Goal: Information Seeking & Learning: Understand process/instructions

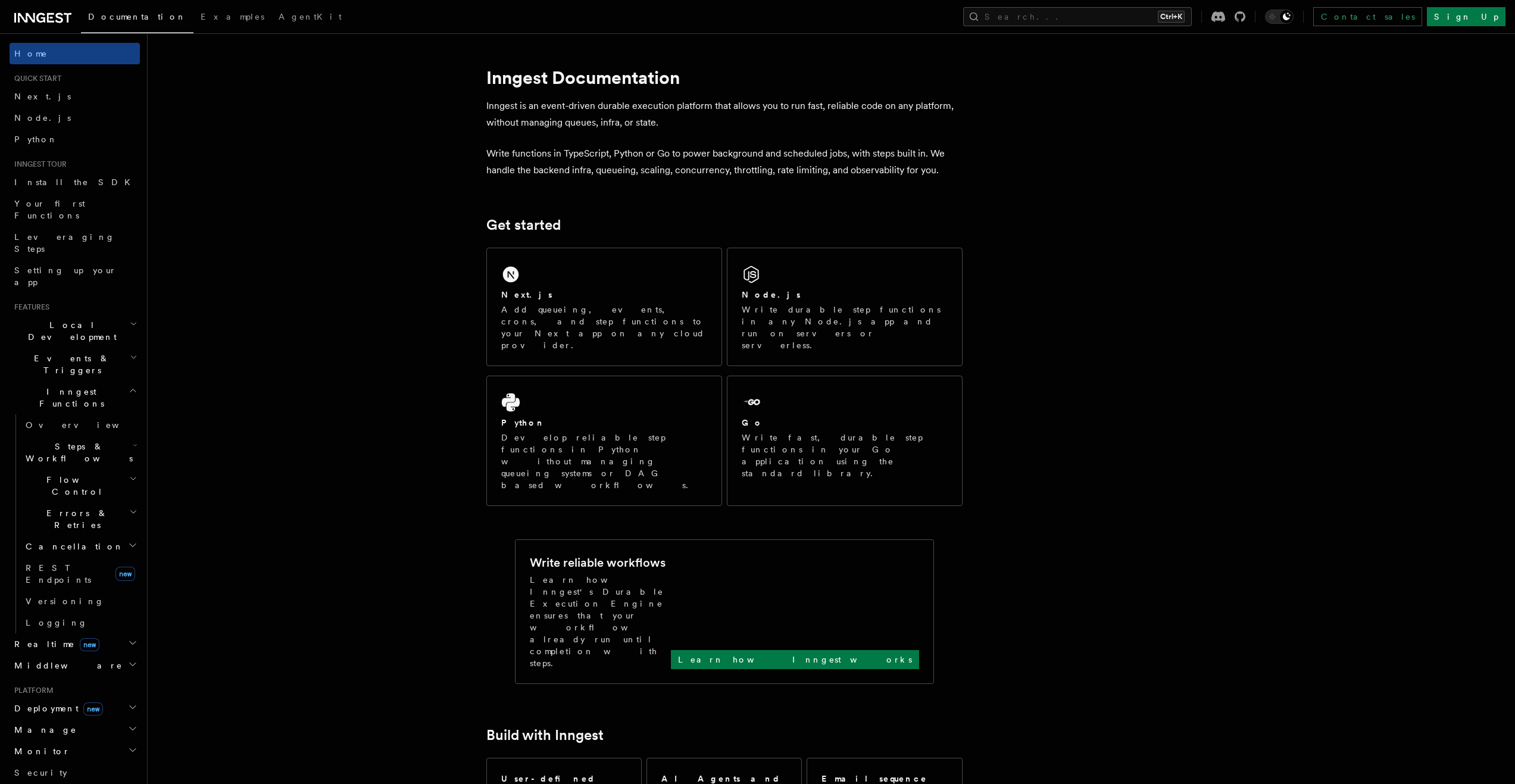
scroll to position [119, 0]
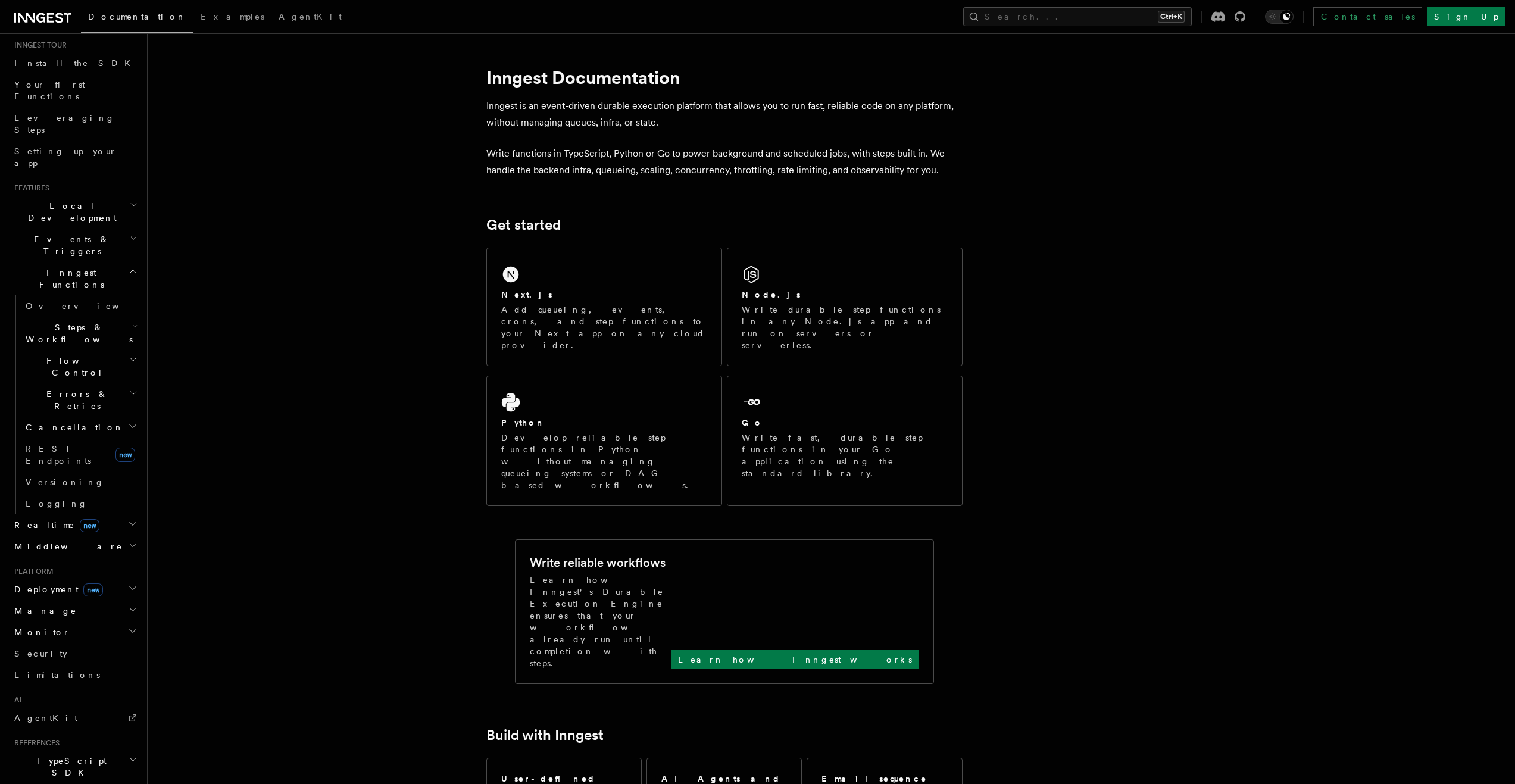
click at [95, 536] on h2 "Middleware" at bounding box center [74, 546] width 130 height 22
click at [105, 514] on h2 "Realtime new" at bounding box center [74, 525] width 130 height 22
click at [111, 514] on h2 "Realtime new" at bounding box center [74, 525] width 130 height 22
click at [69, 233] on span "Events & Triggers" at bounding box center [69, 245] width 120 height 24
click at [62, 457] on link "Webhooks" at bounding box center [81, 468] width 119 height 22
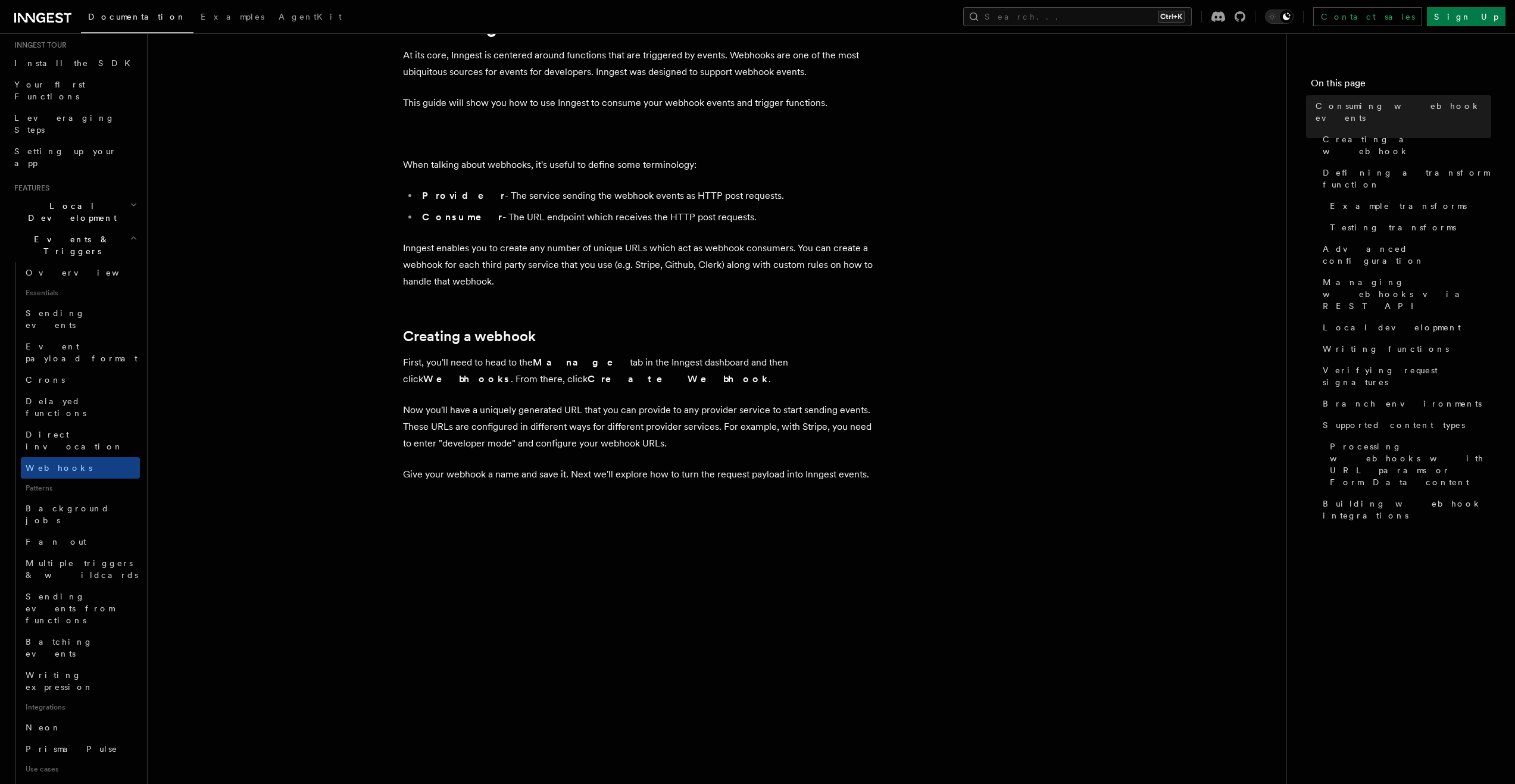
scroll to position [298, 0]
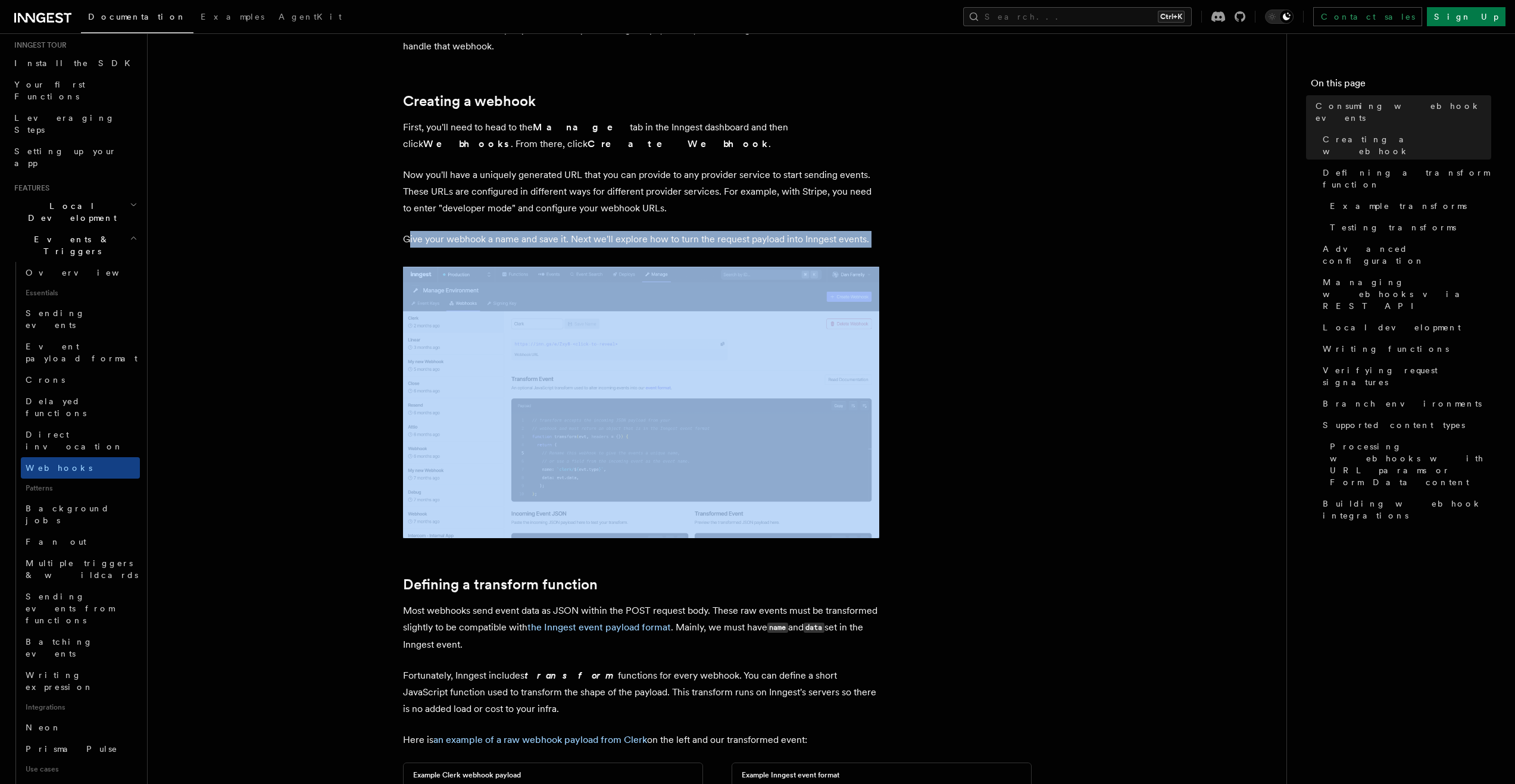
drag, startPoint x: 409, startPoint y: 239, endPoint x: 531, endPoint y: 258, distance: 123.5
click at [673, 339] on img at bounding box center [641, 403] width 476 height 271
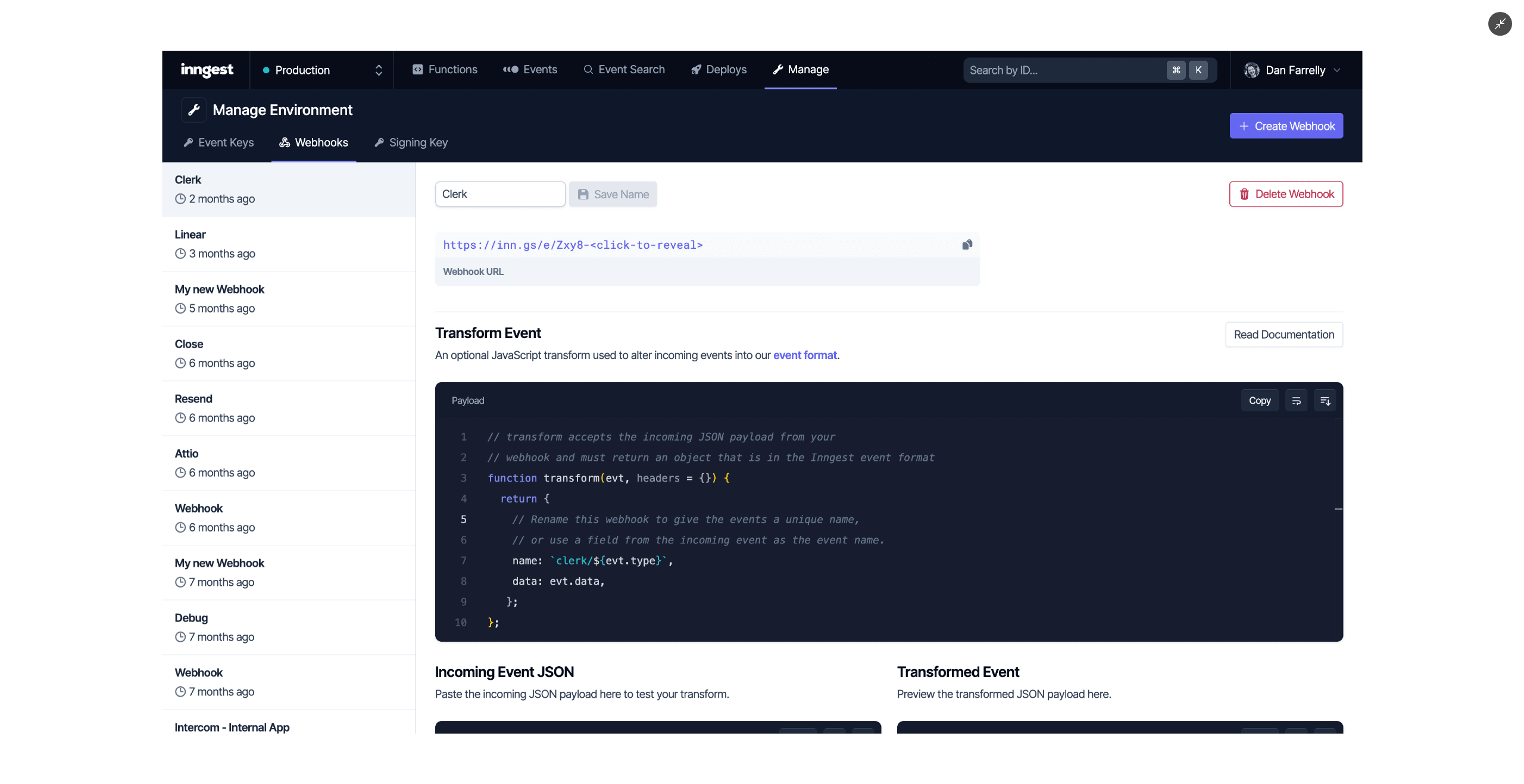
click at [137, 237] on div at bounding box center [762, 392] width 1524 height 784
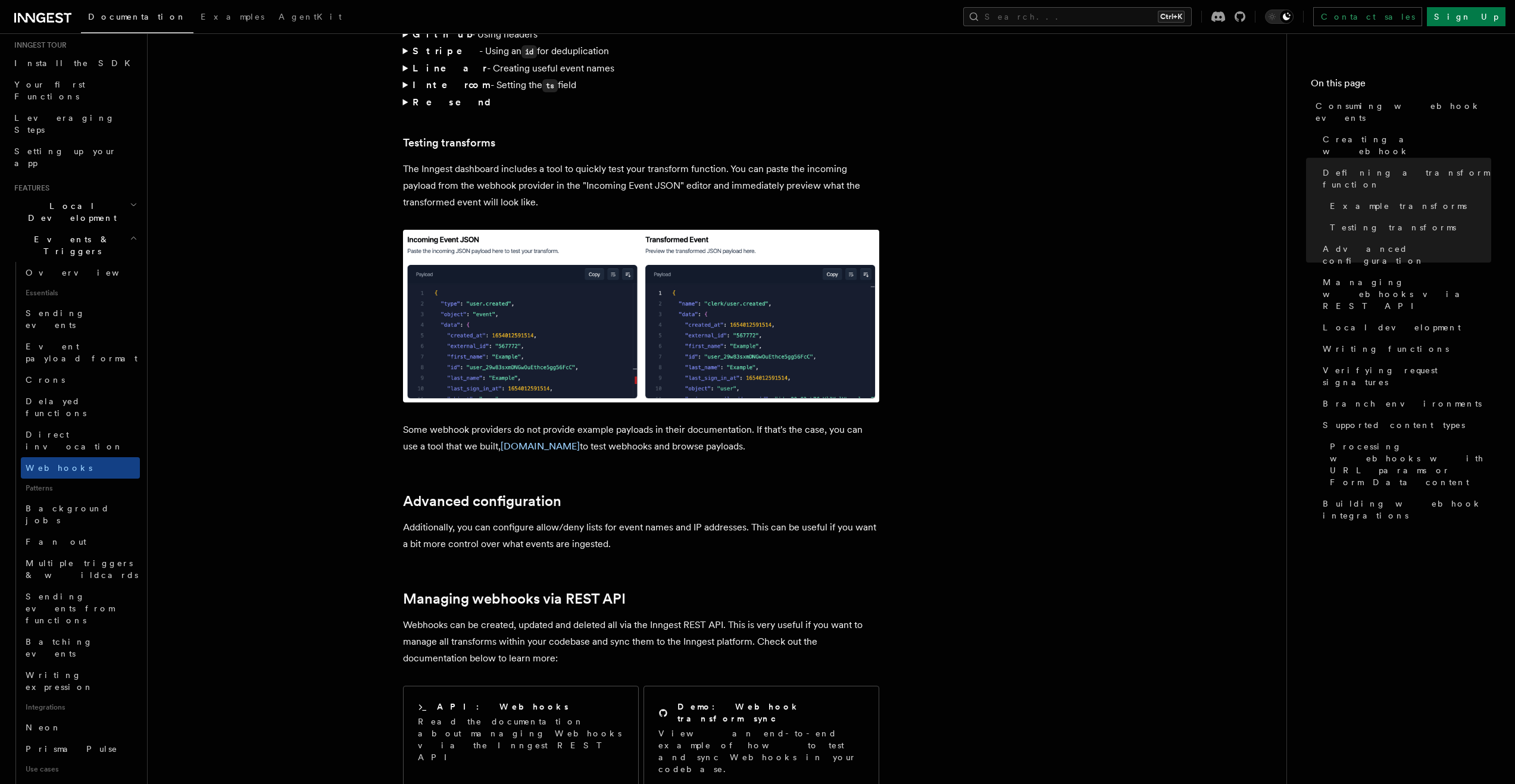
scroll to position [2380, 0]
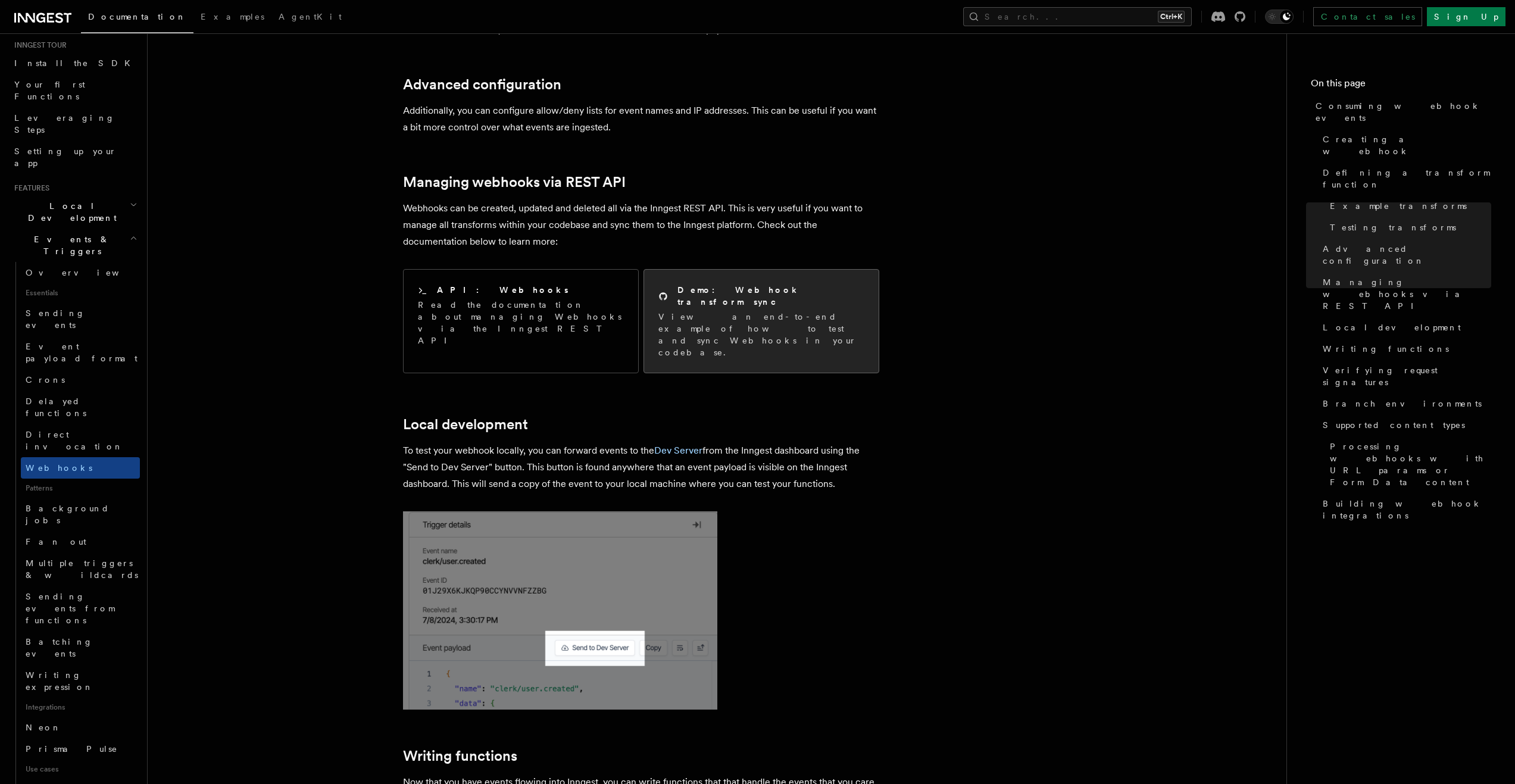
click at [723, 311] on p "View an end-to-end example of how to test and sync Webhooks in your codebase." at bounding box center [761, 334] width 206 height 48
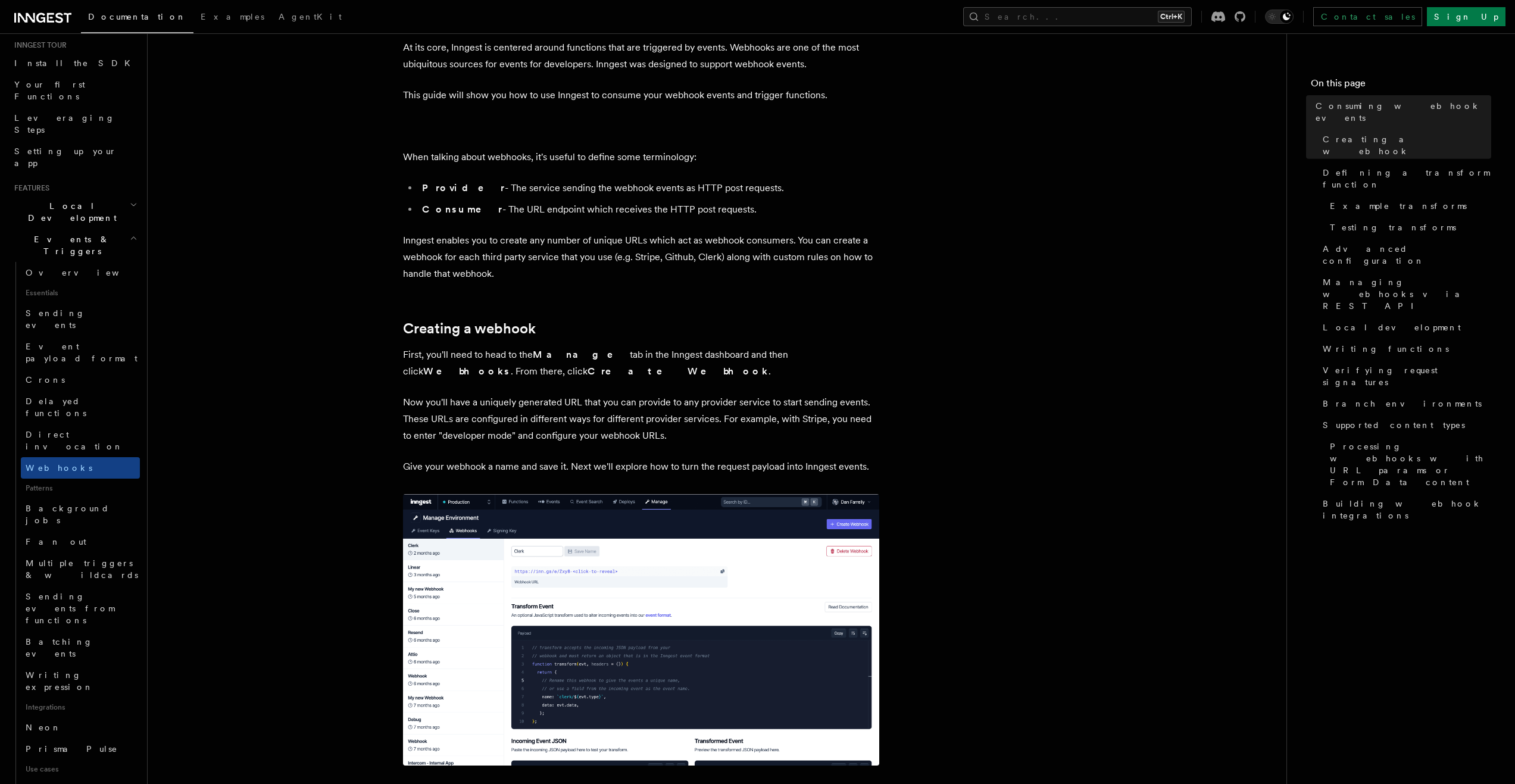
scroll to position [59, 0]
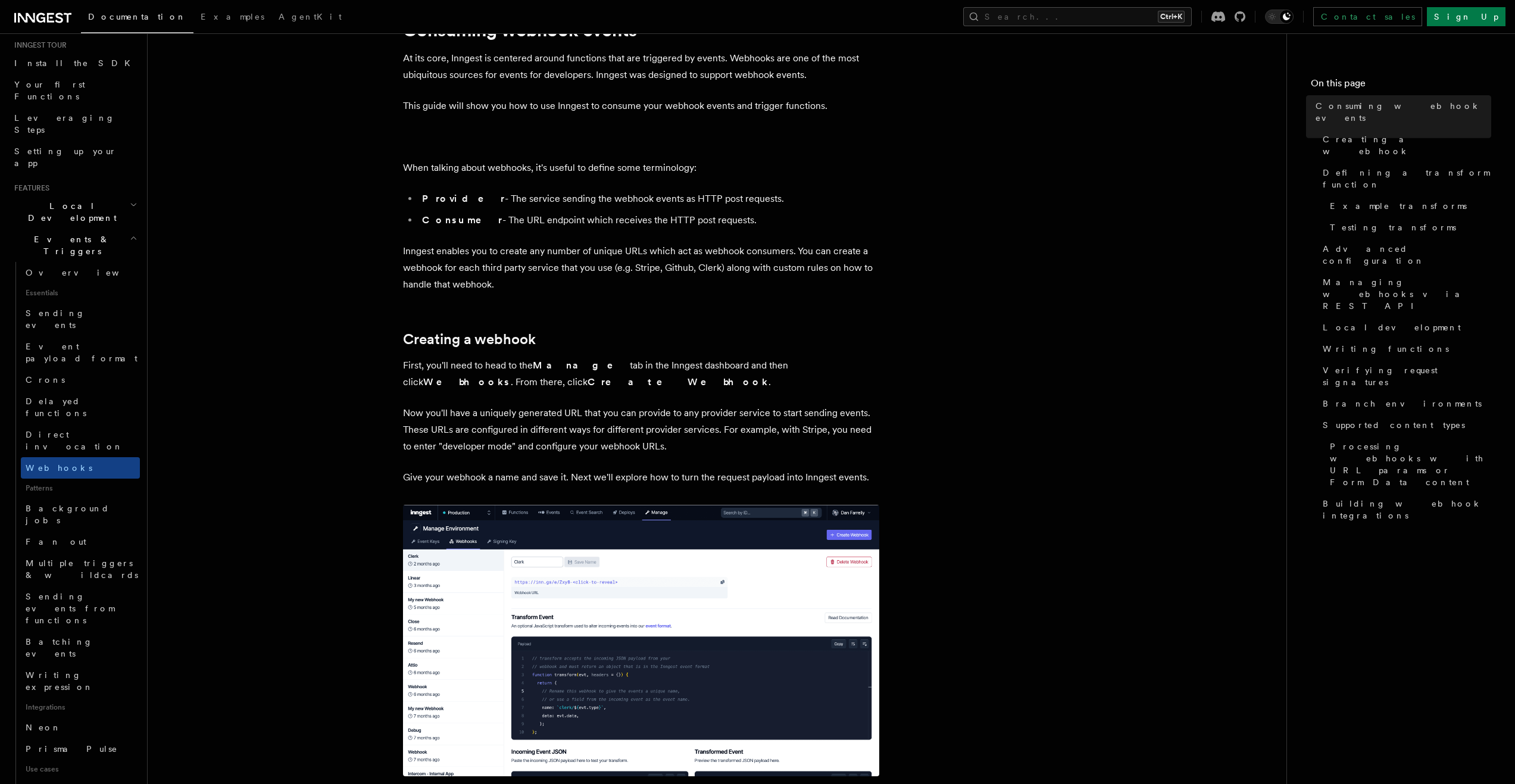
drag, startPoint x: 485, startPoint y: 364, endPoint x: 881, endPoint y: 368, distance: 396.0
drag, startPoint x: 811, startPoint y: 366, endPoint x: 886, endPoint y: 377, distance: 75.8
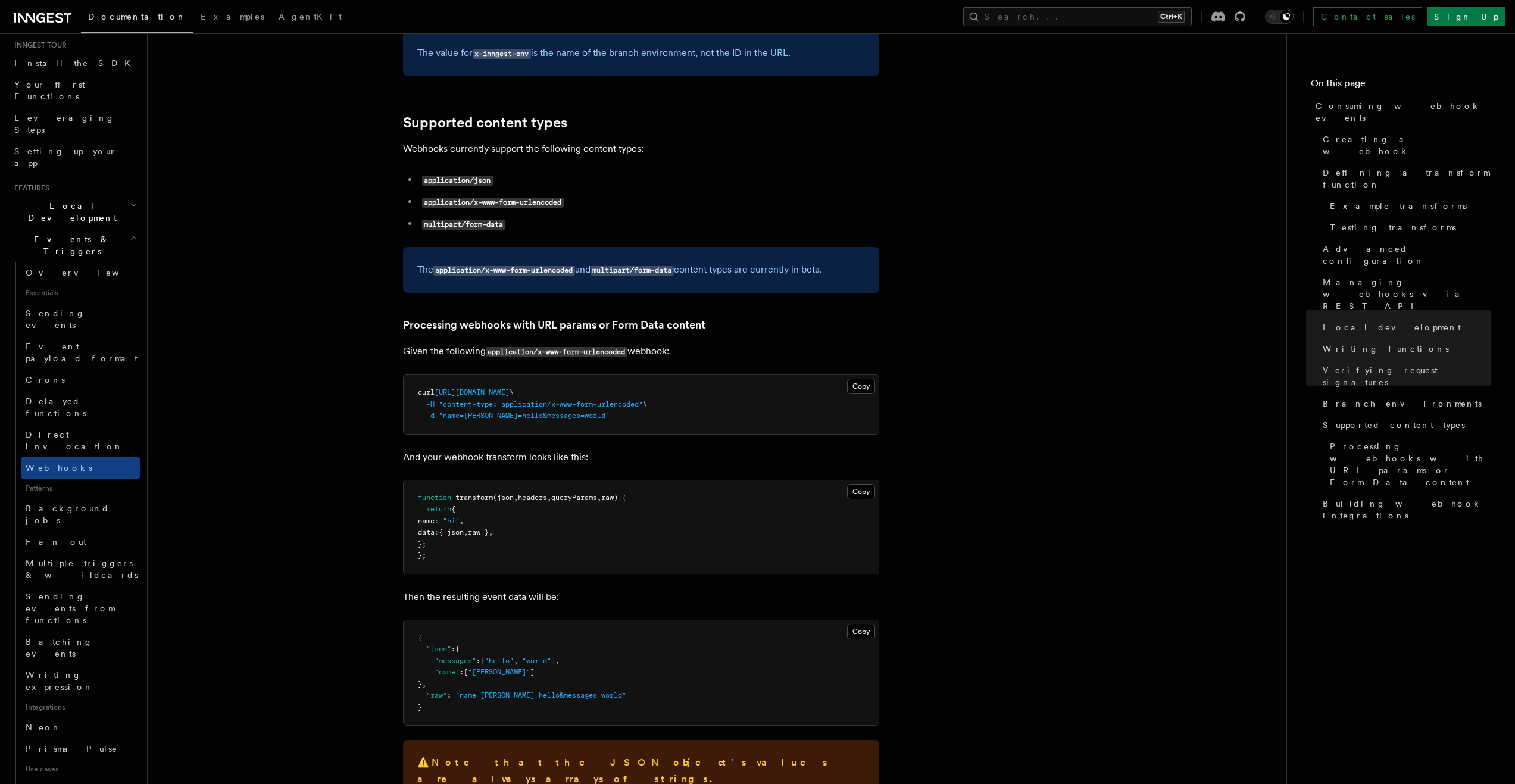
scroll to position [4490, 0]
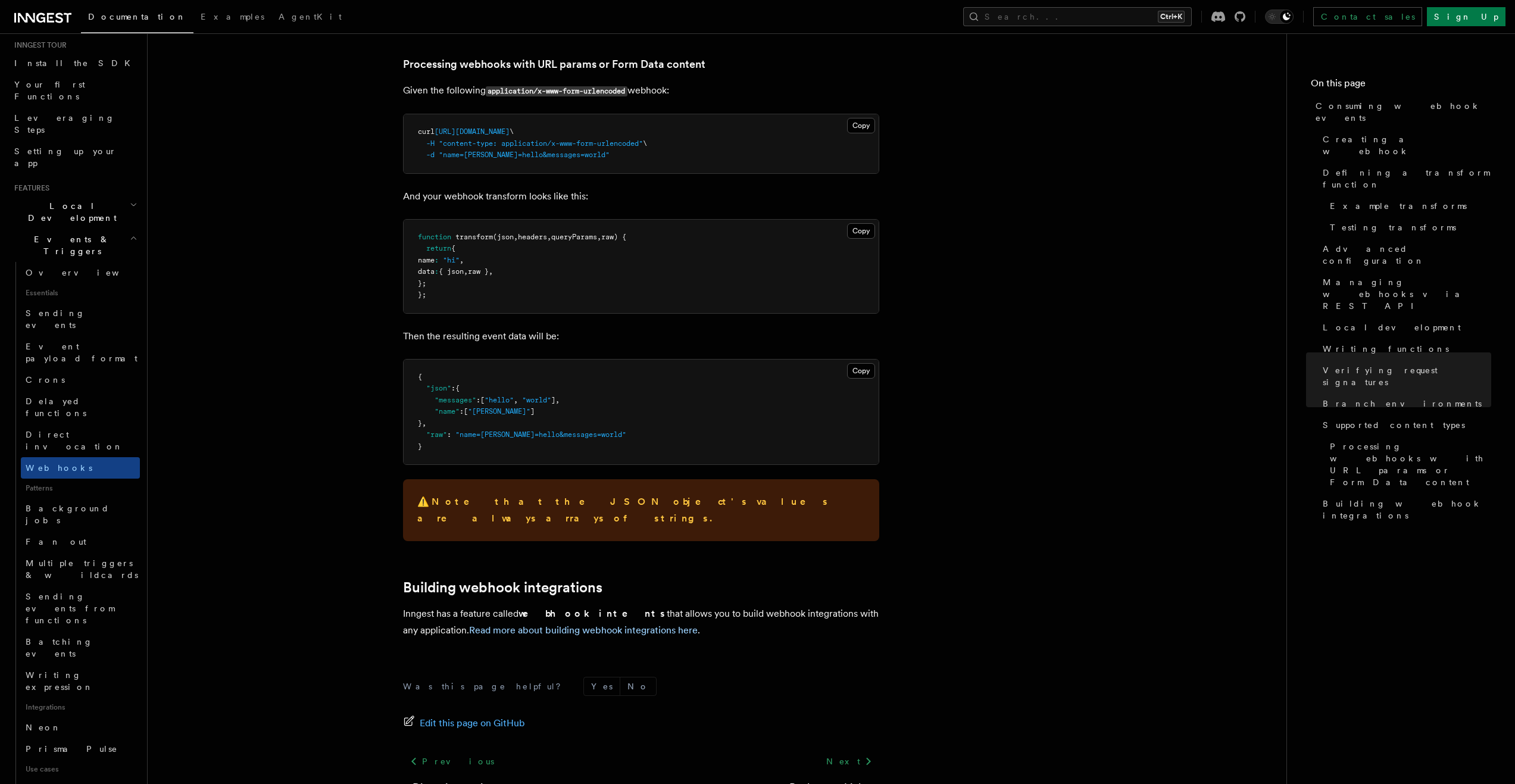
click at [477, 605] on p "Inngest has a feature called webhook intents that allows you to build webhook i…" at bounding box center [641, 622] width 476 height 33
drag, startPoint x: 421, startPoint y: 523, endPoint x: 676, endPoint y: 542, distance: 255.7
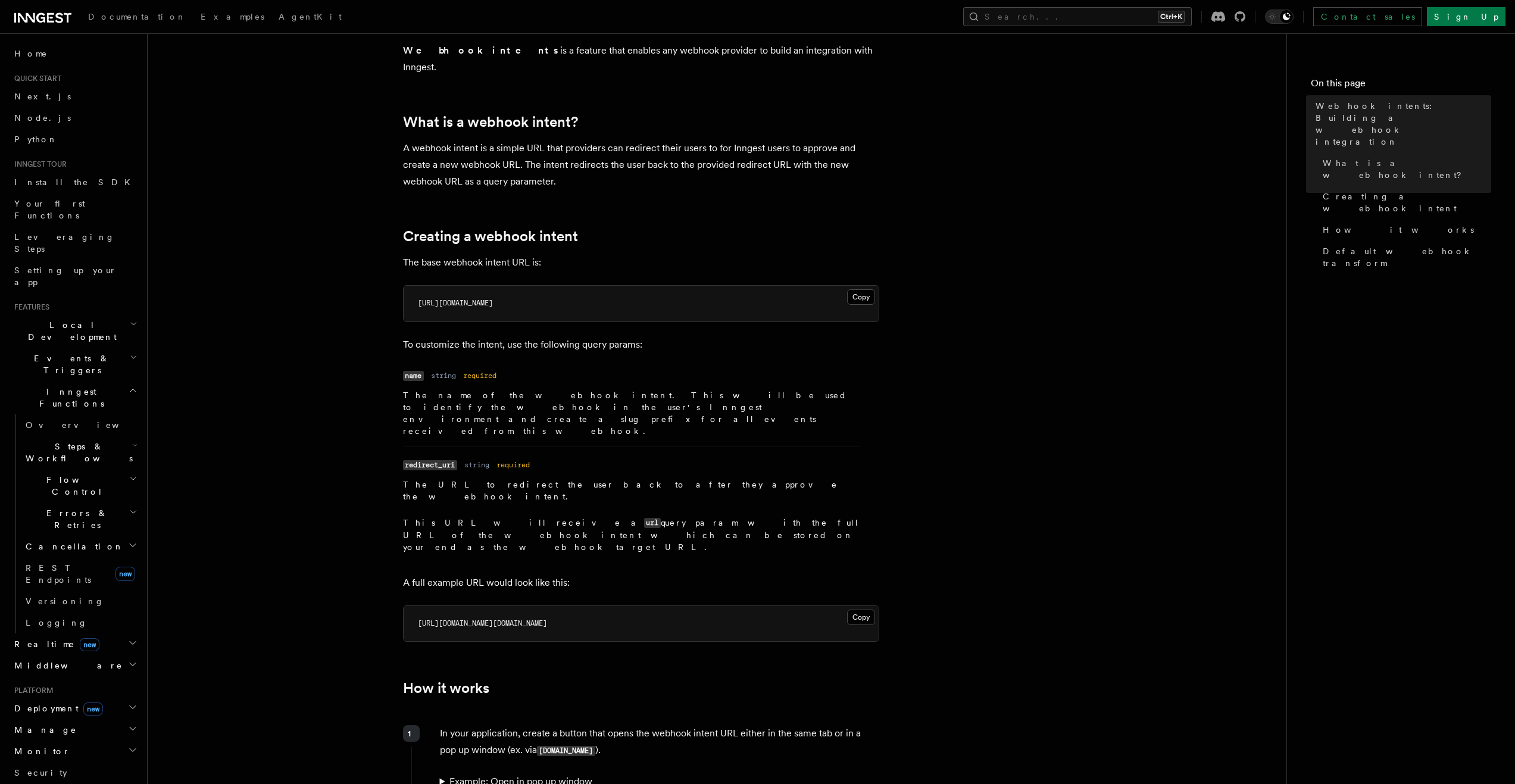
scroll to position [59, 0]
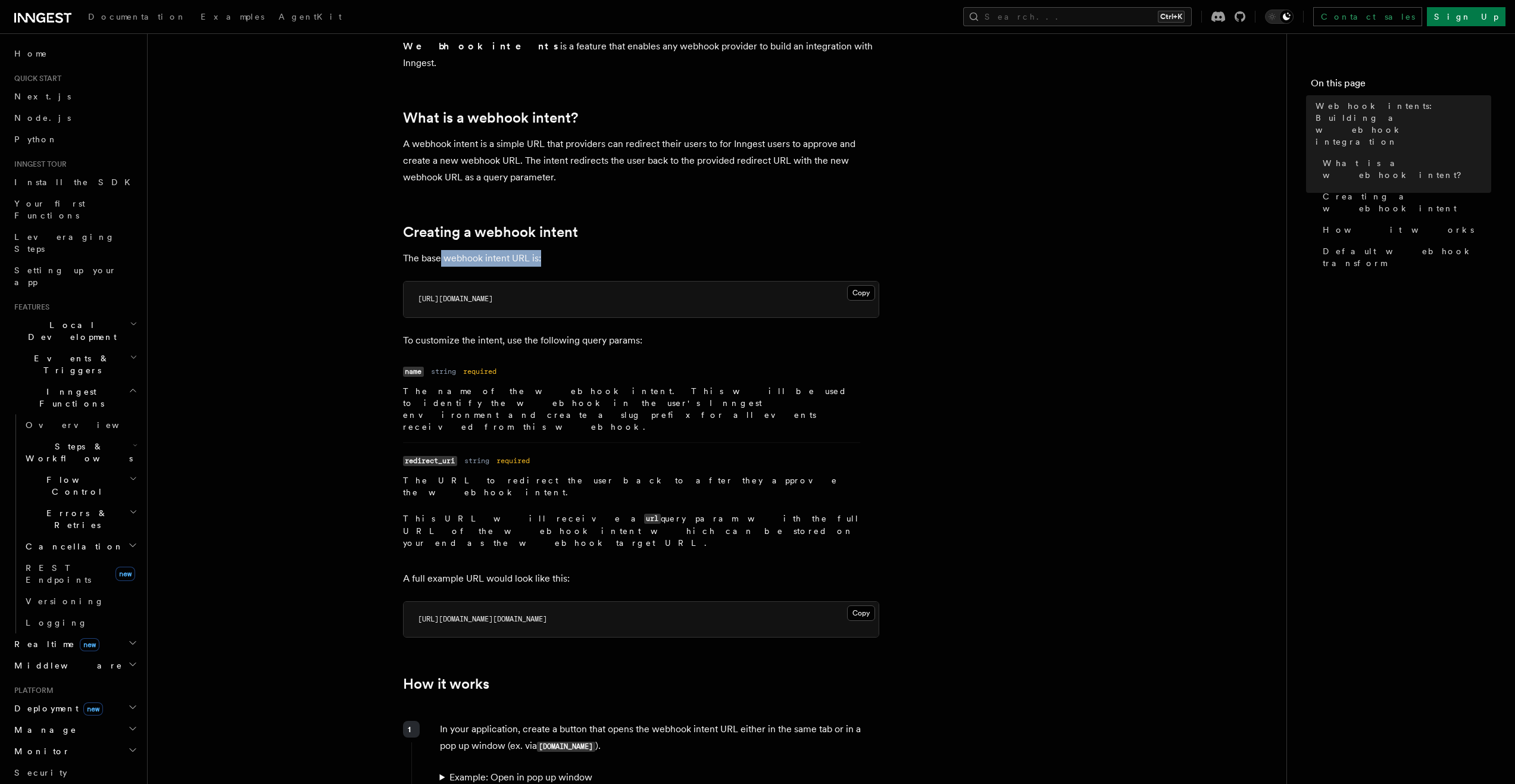
drag, startPoint x: 458, startPoint y: 243, endPoint x: 548, endPoint y: 245, distance: 90.0
click at [548, 250] on p "The base webhook intent URL is:" at bounding box center [641, 258] width 476 height 17
drag, startPoint x: 500, startPoint y: 282, endPoint x: 609, endPoint y: 278, distance: 109.1
click at [493, 295] on code "https://app.inngest.com/intent/create-webhook" at bounding box center [455, 298] width 75 height 8
drag, startPoint x: 461, startPoint y: 321, endPoint x: 499, endPoint y: 321, distance: 38.0
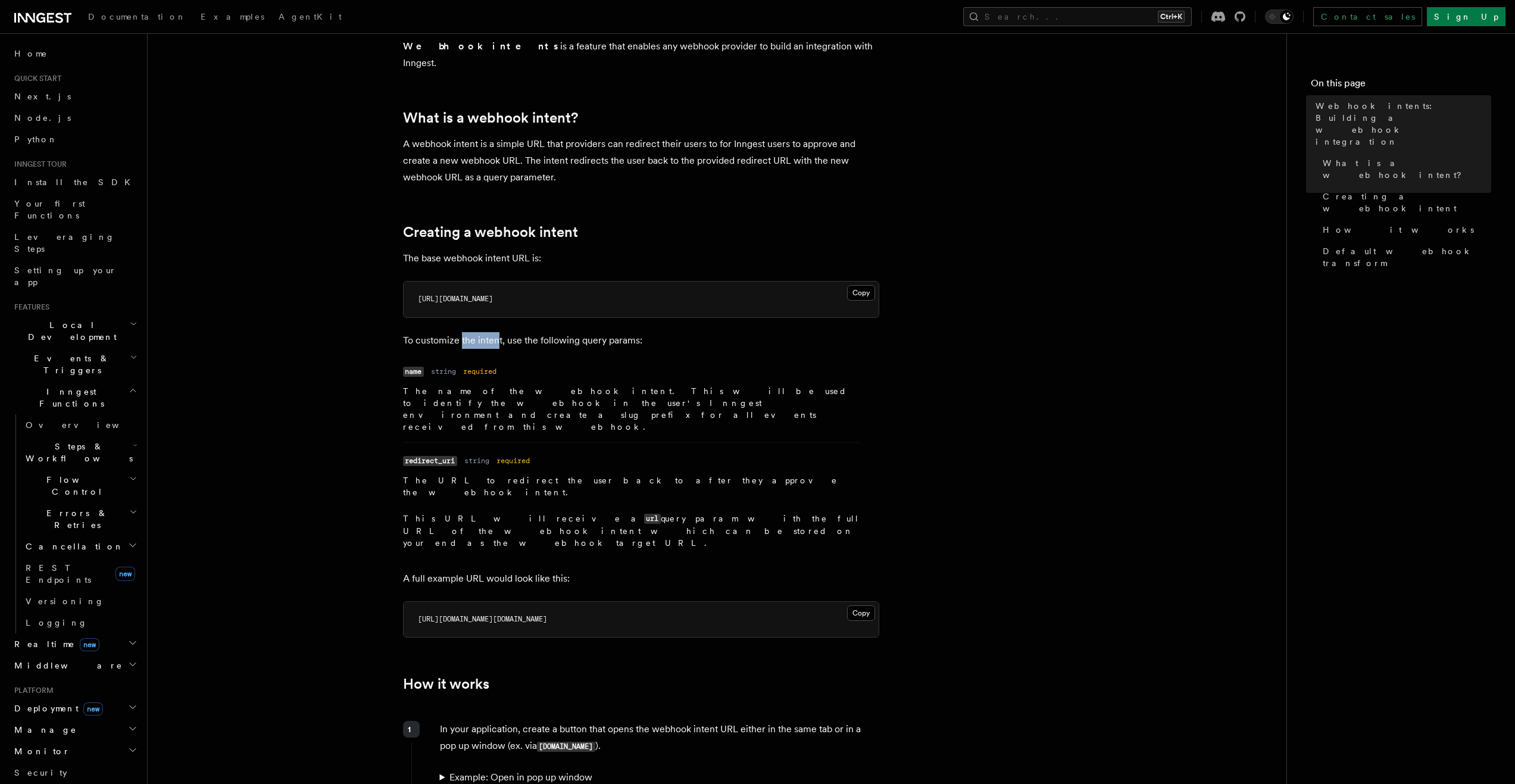
click at [499, 332] on p "To customize the intent, use the following query params:" at bounding box center [641, 340] width 476 height 17
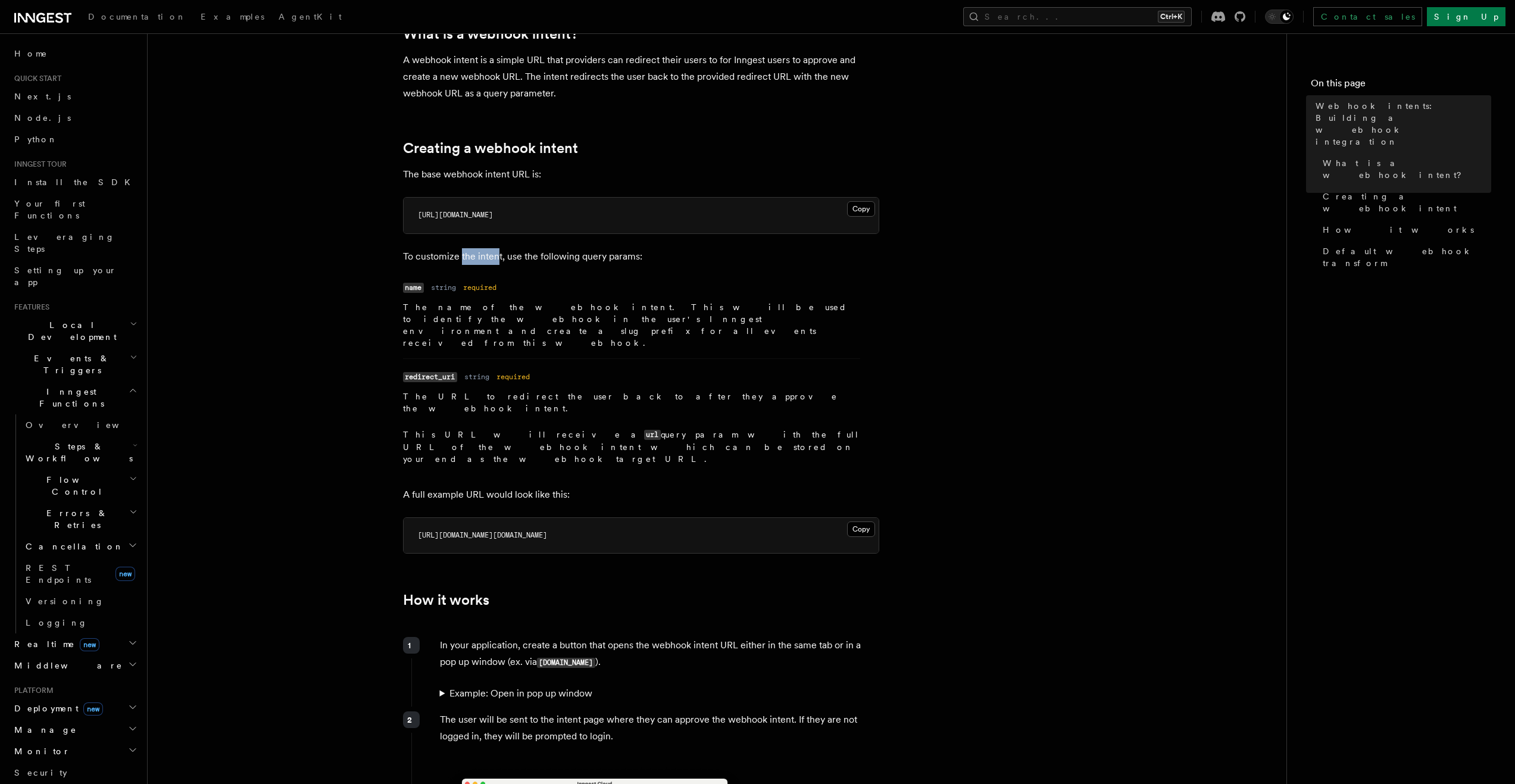
scroll to position [357, 0]
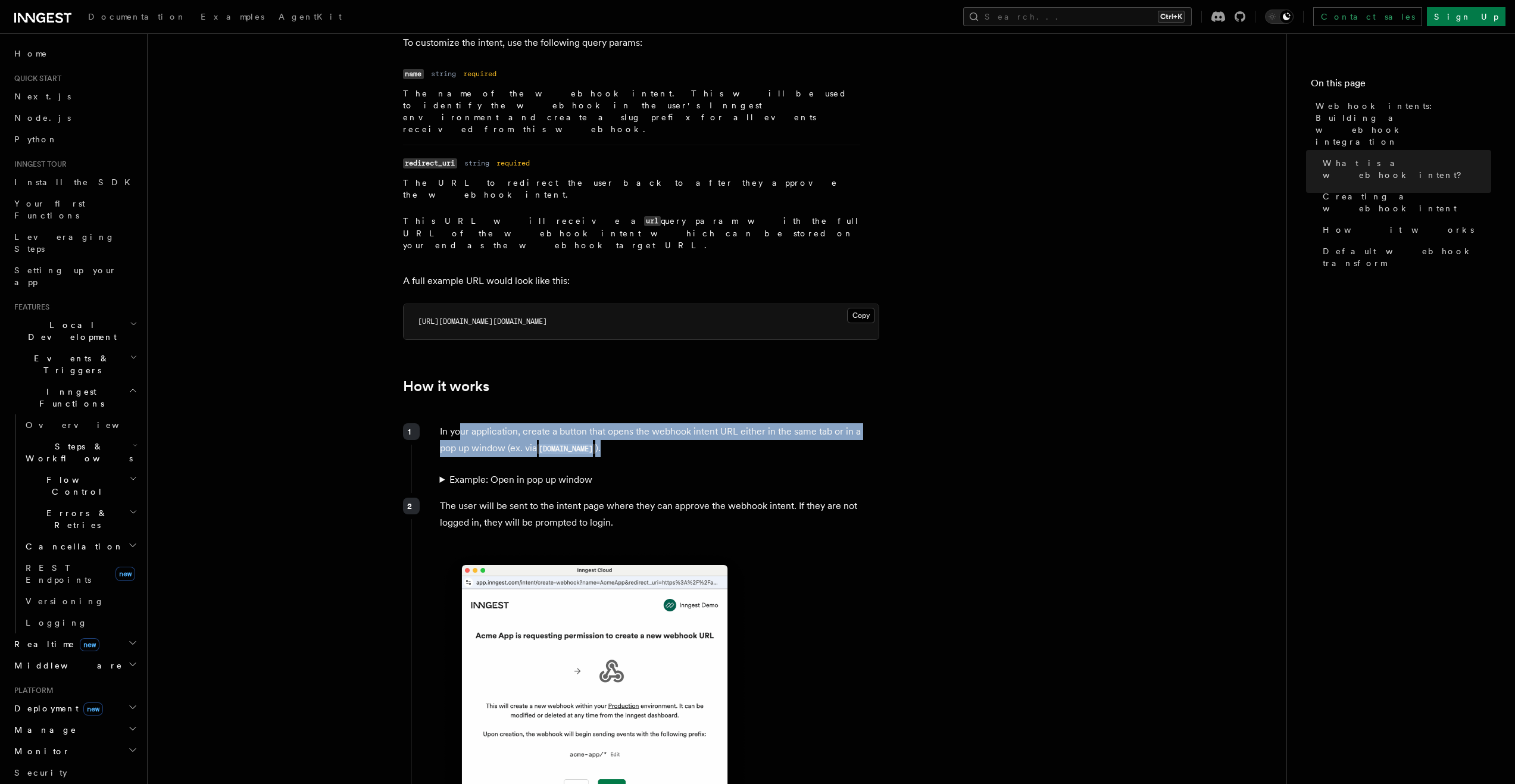
drag, startPoint x: 461, startPoint y: 381, endPoint x: 627, endPoint y: 407, distance: 168.0
click at [719, 423] on p "In your application, create a button that opens the webhook intent URL either i…" at bounding box center [659, 440] width 439 height 34
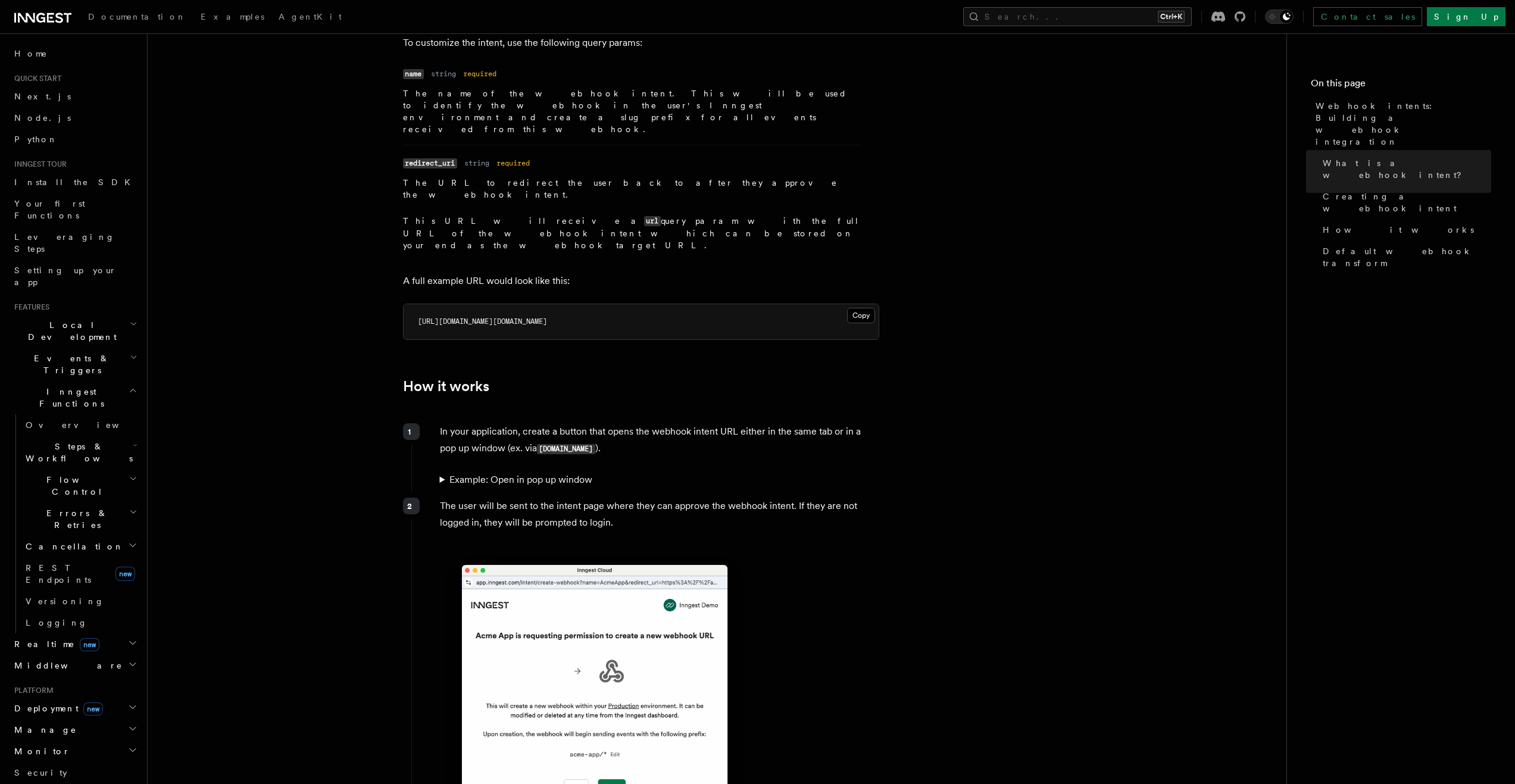
click at [534, 471] on summary "Example: Open in pop up window" at bounding box center [659, 479] width 439 height 17
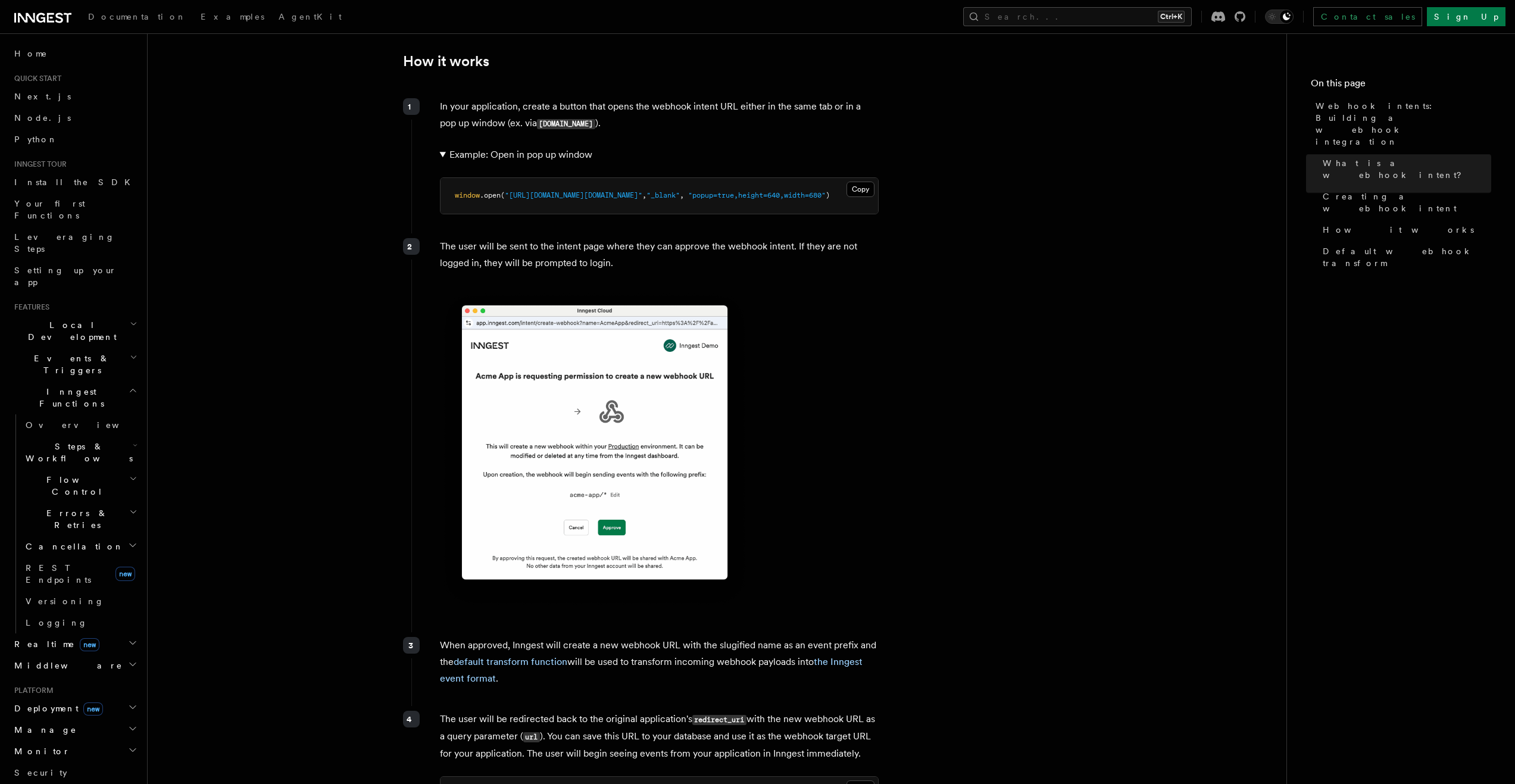
scroll to position [714, 0]
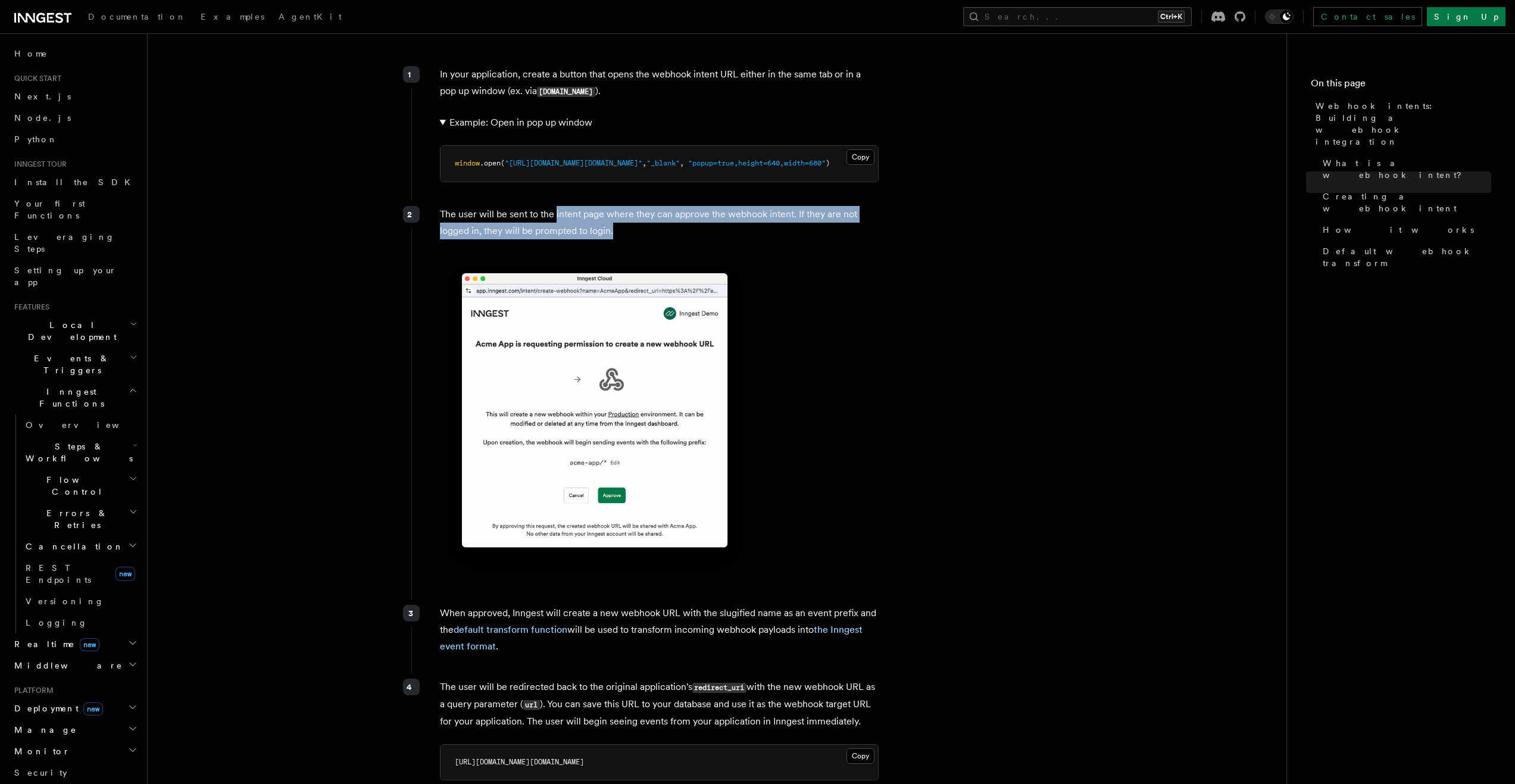
drag, startPoint x: 556, startPoint y: 168, endPoint x: 614, endPoint y: 178, distance: 58.9
click at [614, 206] on p "The user will be sent to the intent page where they can approve the webhook int…" at bounding box center [659, 223] width 439 height 33
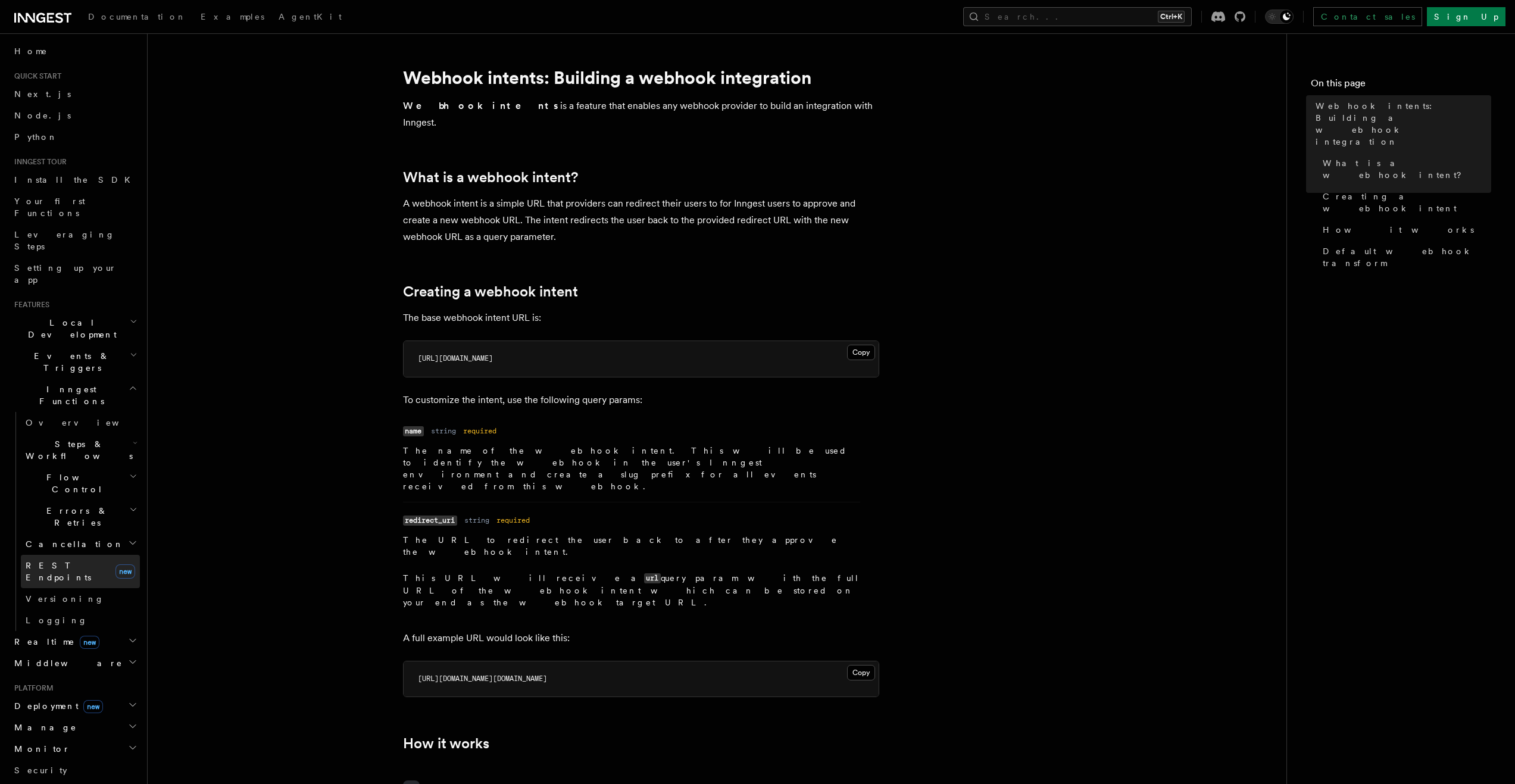
scroll to position [0, 0]
click at [130, 319] on icon "button" at bounding box center [134, 323] width 7 height 9
click at [116, 427] on span "Development with Docker" at bounding box center [81, 438] width 112 height 22
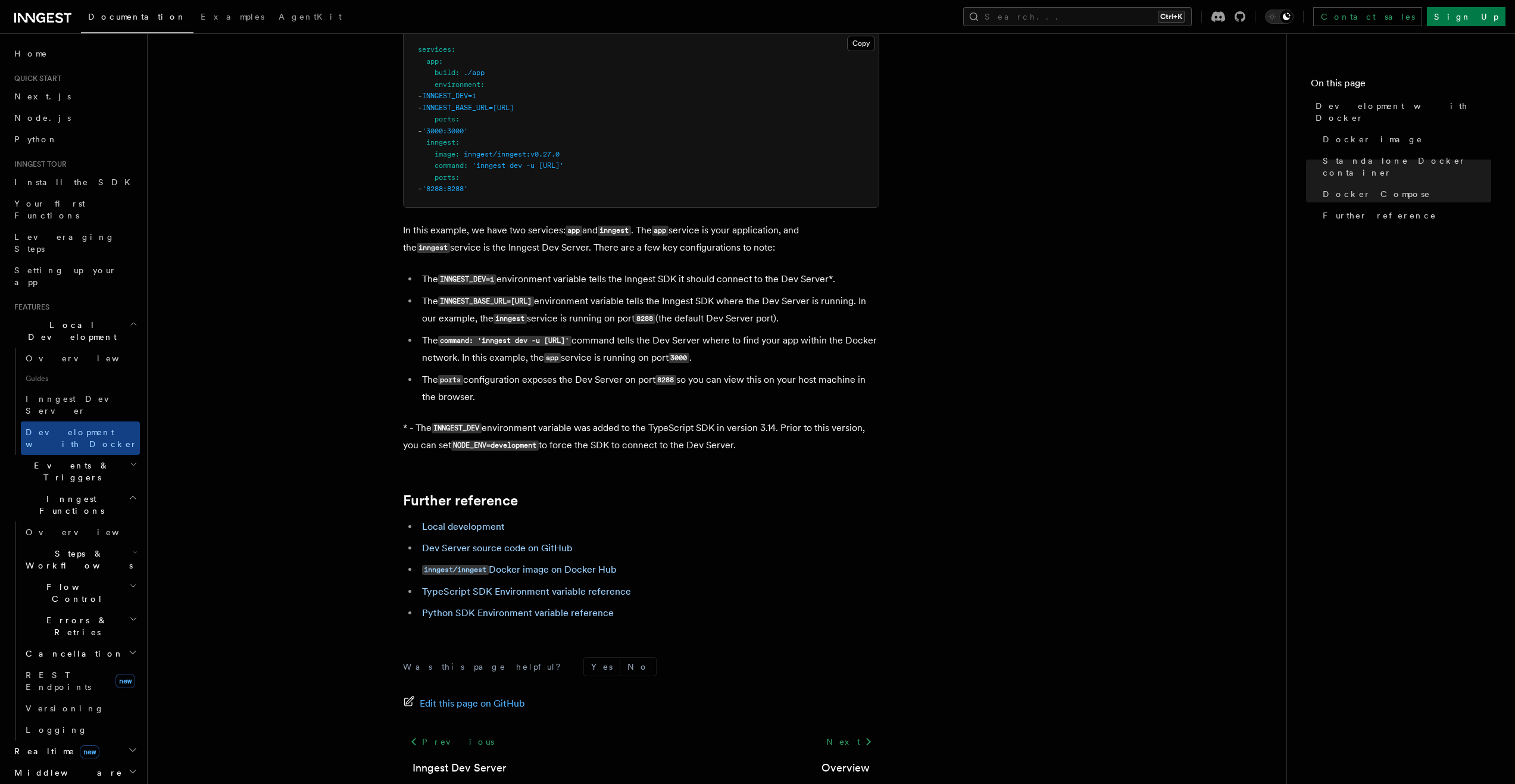
scroll to position [276, 0]
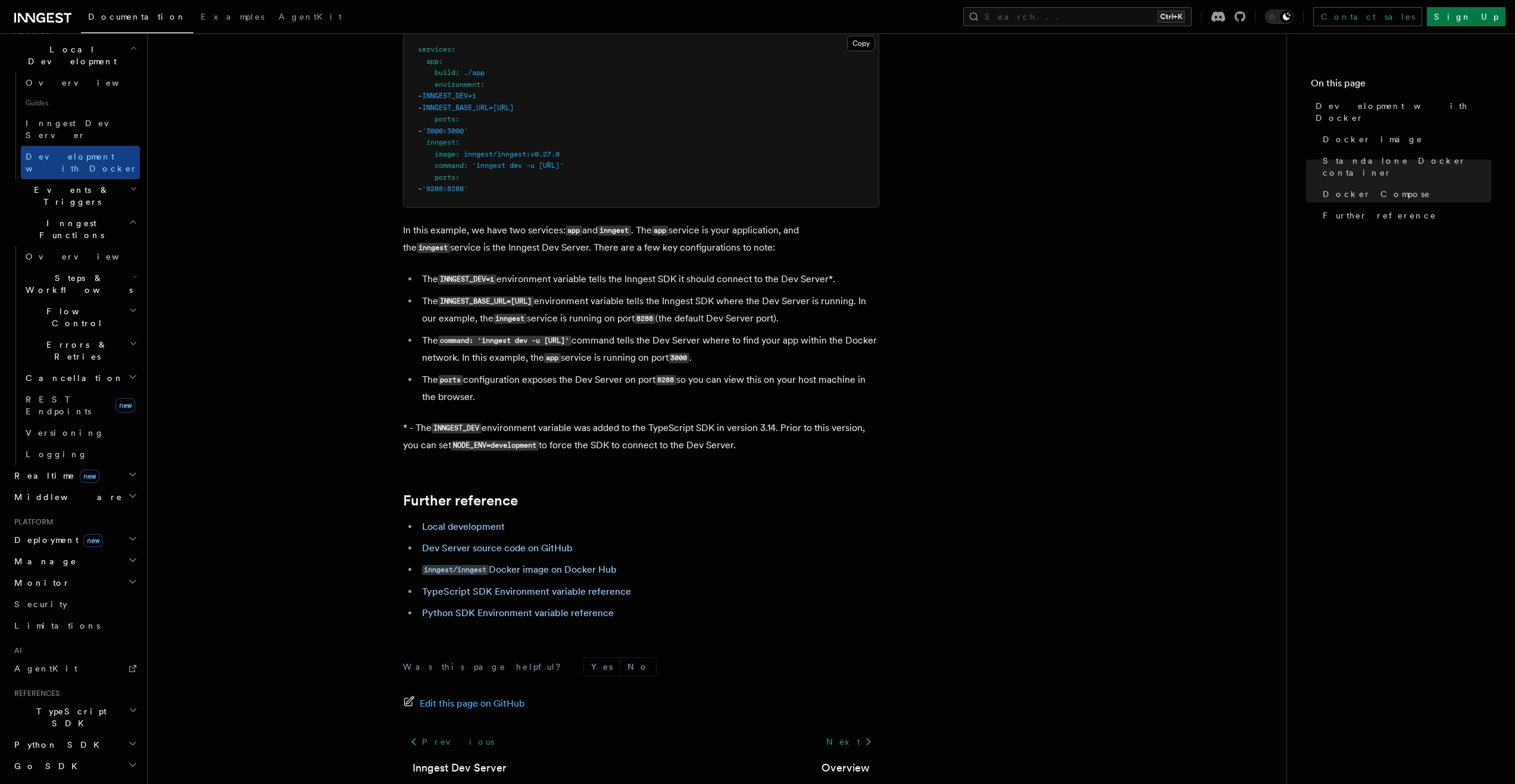
drag, startPoint x: 264, startPoint y: 145, endPoint x: 314, endPoint y: 370, distance: 230.5
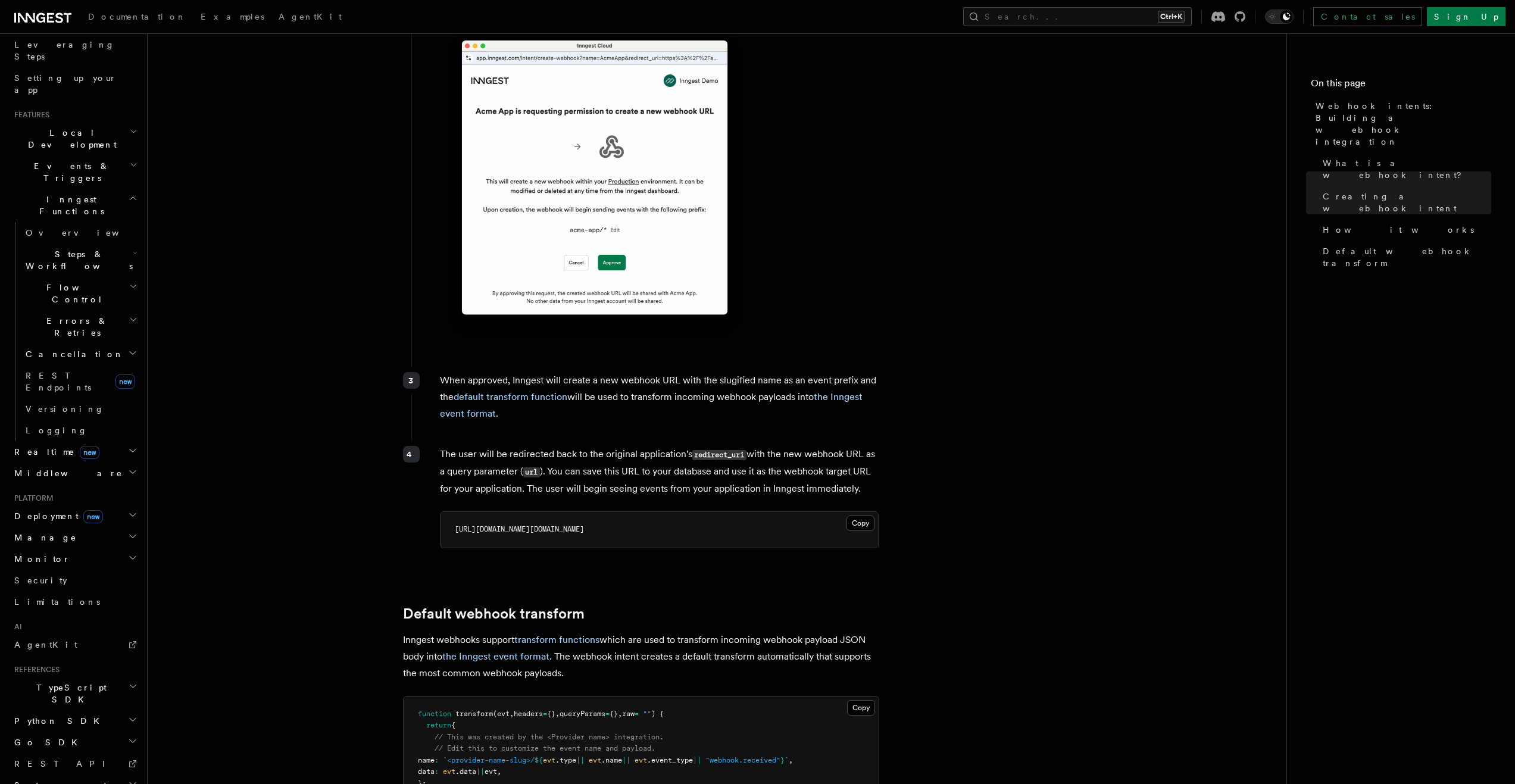
scroll to position [651, 0]
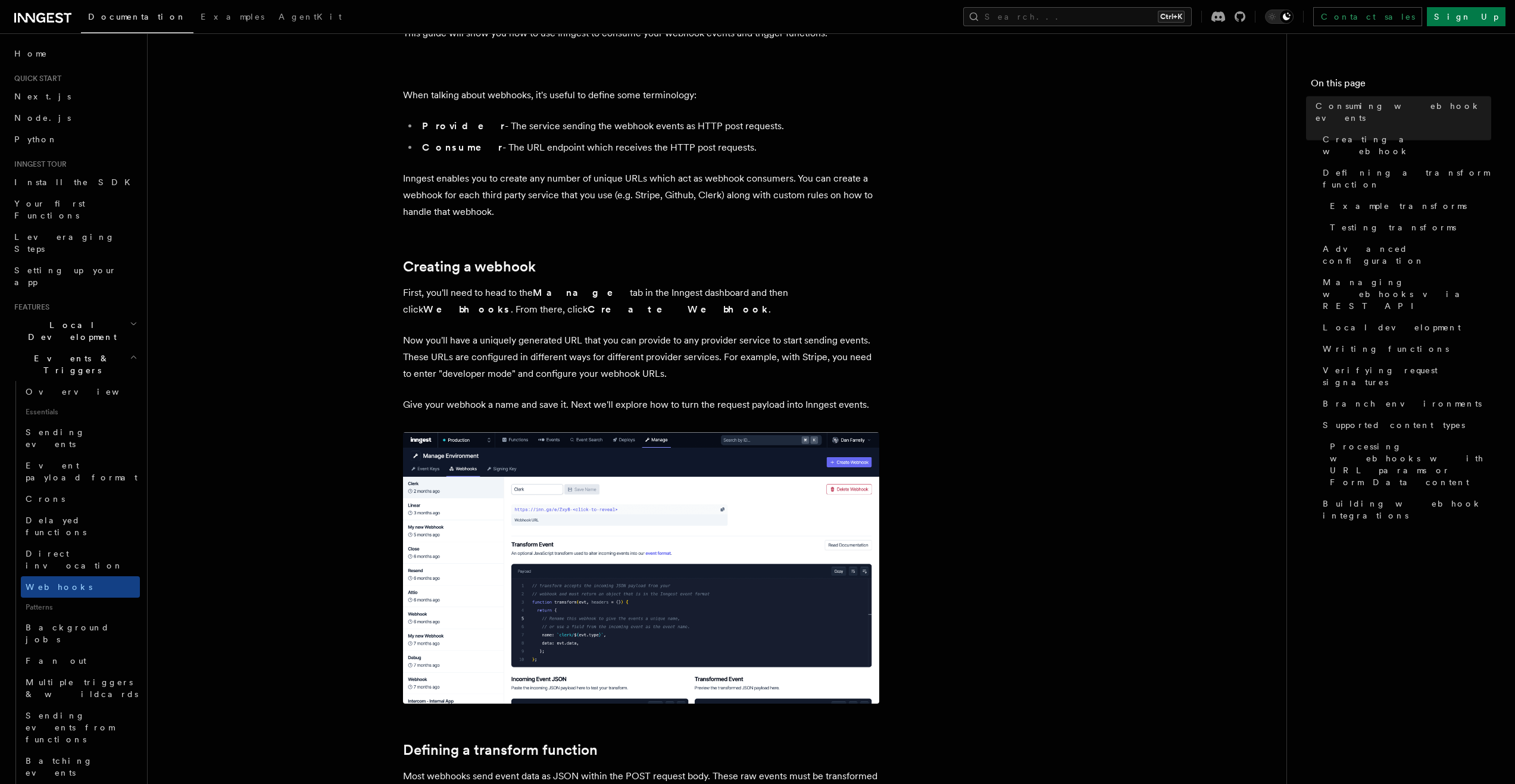
scroll to position [417, 0]
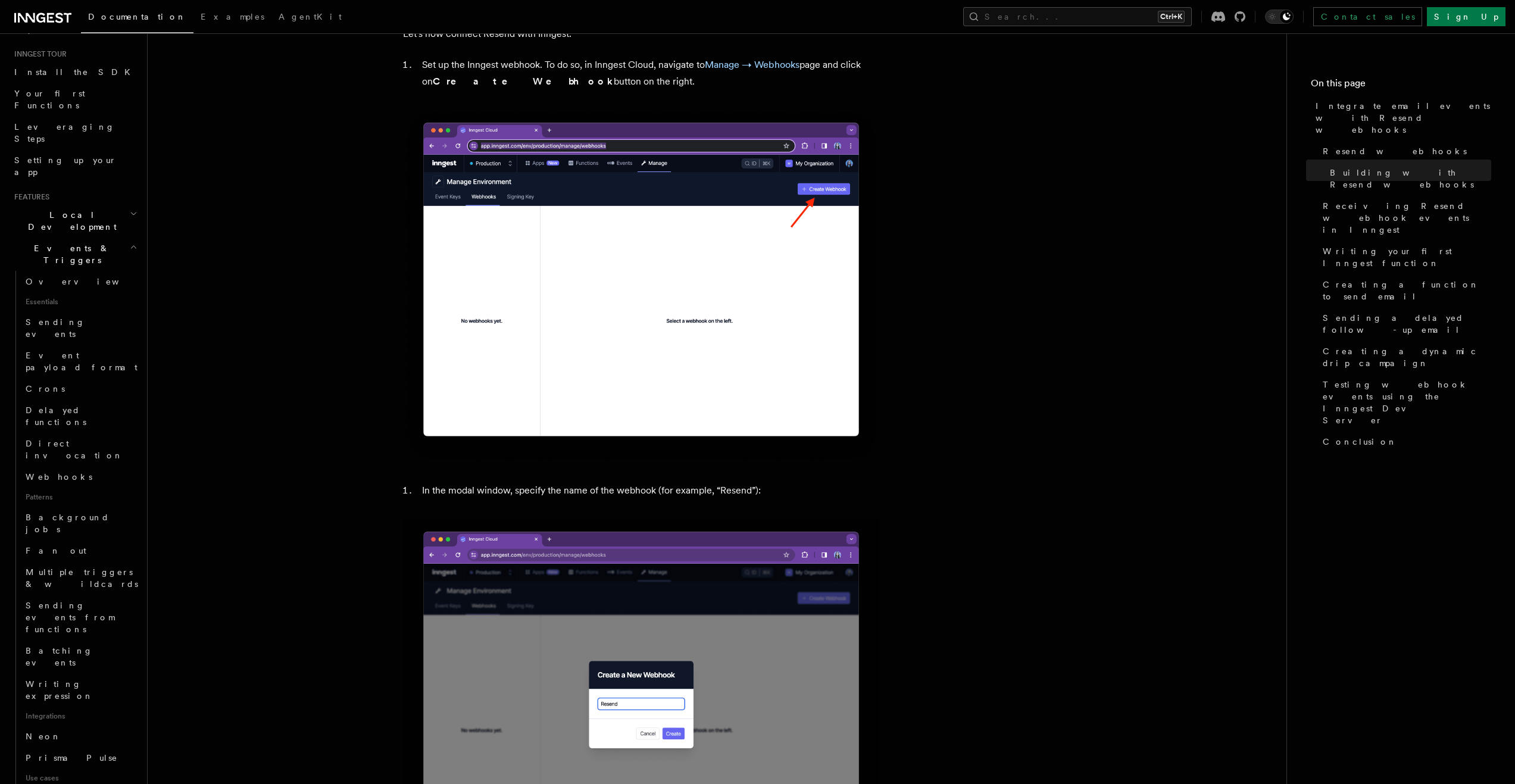
scroll to position [357, 0]
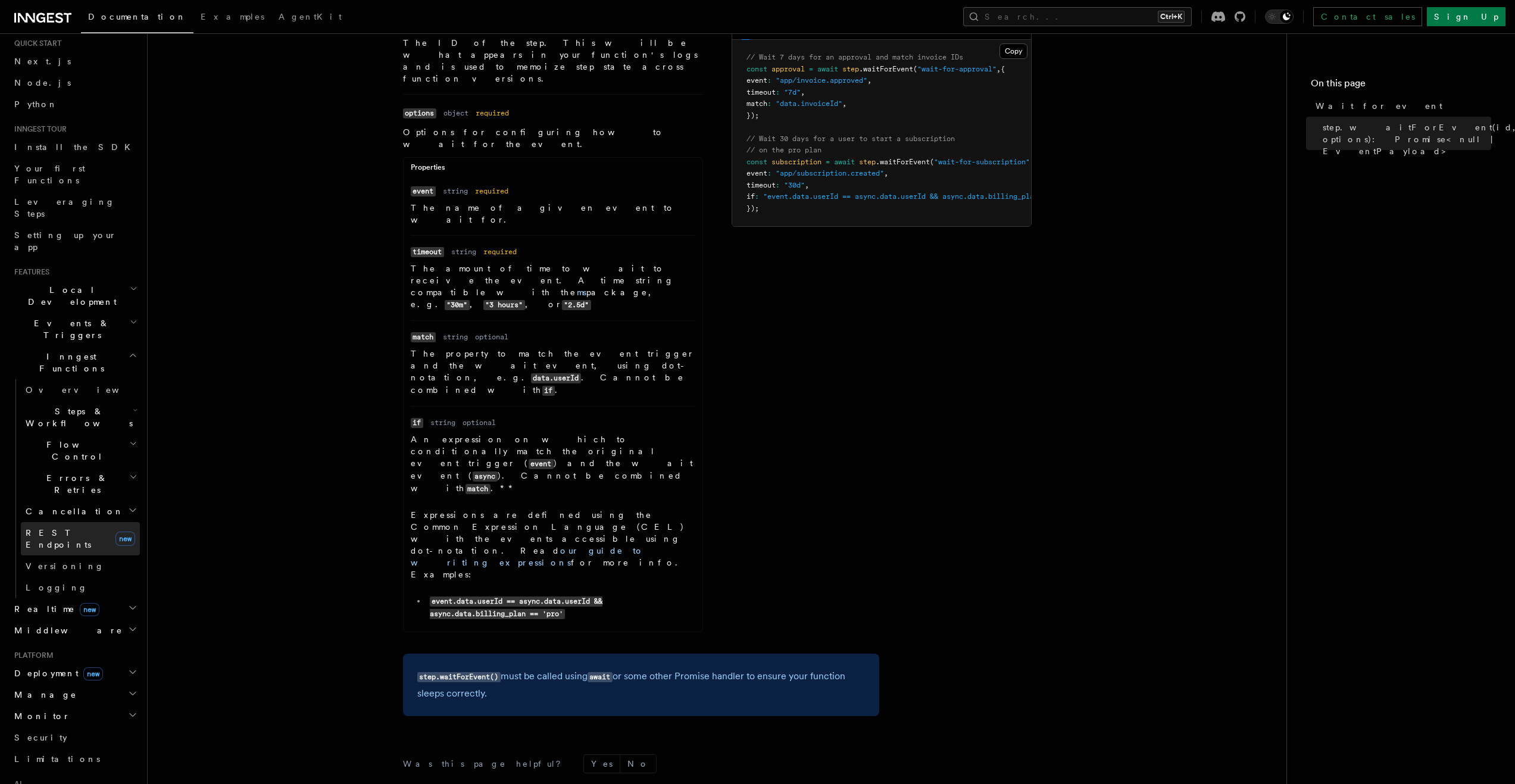
scroll to position [119, 0]
